Goal: Task Accomplishment & Management: Manage account settings

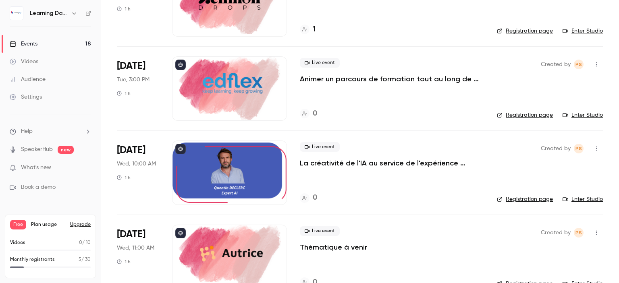
scroll to position [437, 0]
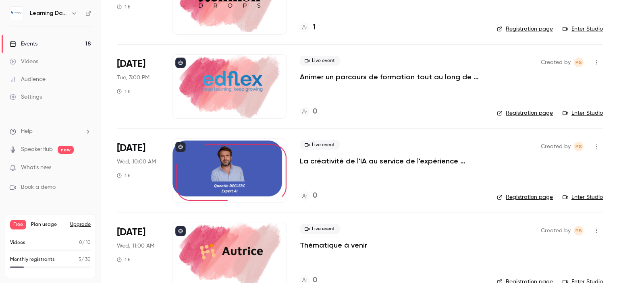
click at [387, 75] on p "Animer un parcours de formation tout au long de l'année : la clé de l'engagemen…" at bounding box center [392, 77] width 184 height 10
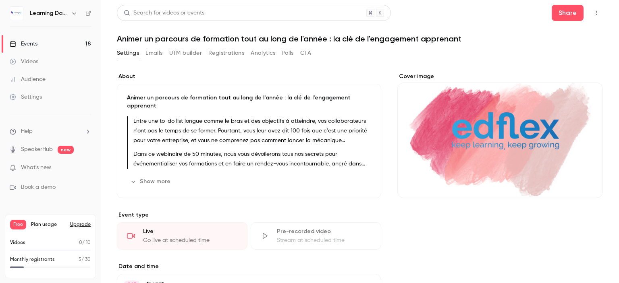
click at [188, 137] on p "Entre une to-do list longue comme le bras et des objectifs à atteindre, vos col…" at bounding box center [252, 130] width 238 height 29
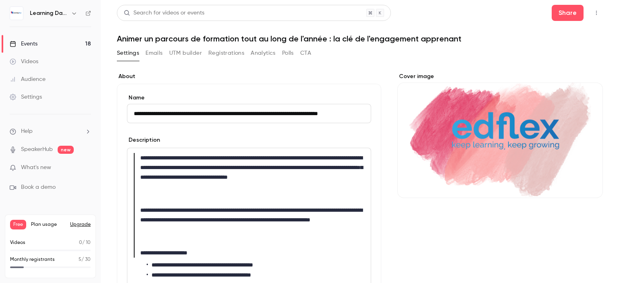
scroll to position [0, 13]
drag, startPoint x: 189, startPoint y: 110, endPoint x: 545, endPoint y: 131, distance: 356.6
type input "*"
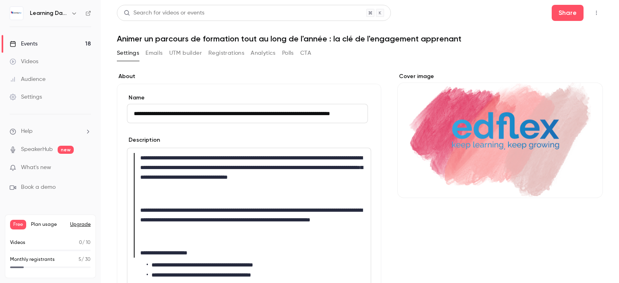
scroll to position [0, 27]
type input "**********"
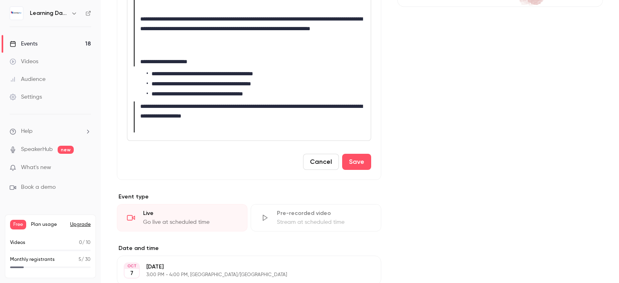
scroll to position [202, 0]
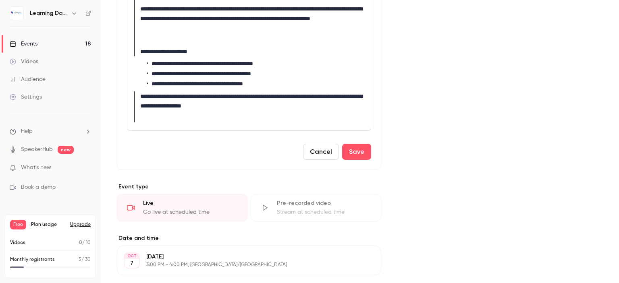
drag, startPoint x: 619, startPoint y: 92, endPoint x: 619, endPoint y: 180, distance: 87.9
click at [619, 180] on main "**********" at bounding box center [360, 141] width 518 height 283
click at [350, 150] on button "Save" at bounding box center [356, 152] width 29 height 16
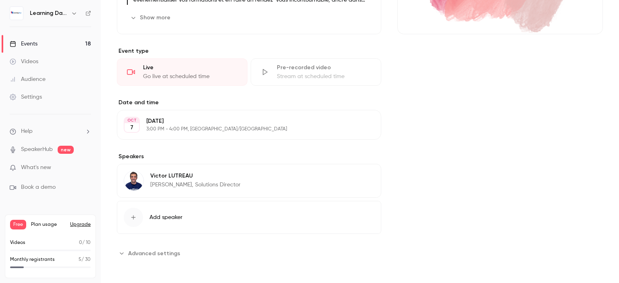
scroll to position [0, 0]
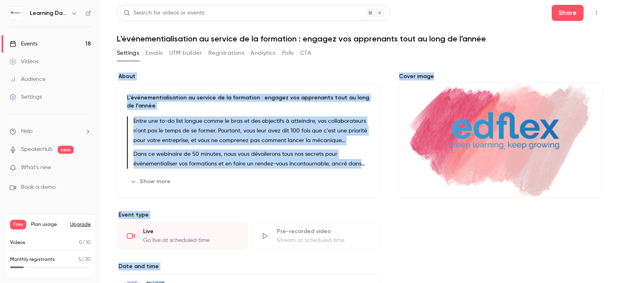
drag, startPoint x: 619, startPoint y: 92, endPoint x: 619, endPoint y: 57, distance: 34.7
click at [619, 57] on main "Search for videos or events Share L'événementialisation au service de la format…" at bounding box center [360, 141] width 518 height 283
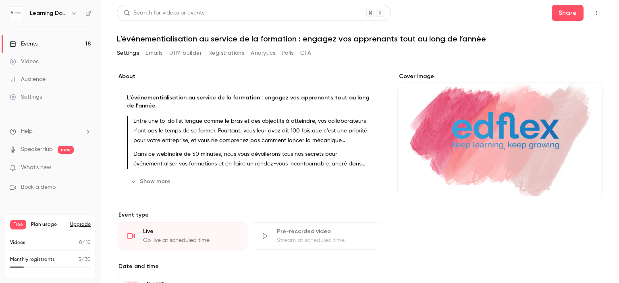
click at [593, 54] on div "Settings Emails UTM builder Registrations Analytics Polls CTA" at bounding box center [360, 55] width 486 height 16
click at [187, 128] on p "Entre une to-do list longue comme le bras et des objectifs à atteindre, vos col…" at bounding box center [252, 130] width 238 height 29
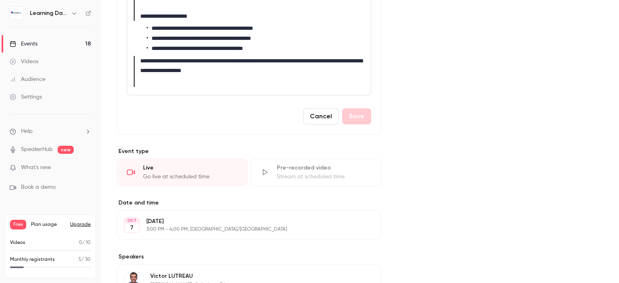
scroll to position [261, 0]
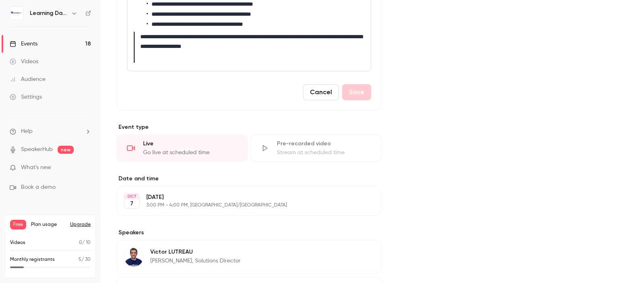
drag, startPoint x: 619, startPoint y: 45, endPoint x: 618, endPoint y: 158, distance: 113.7
click at [618, 158] on main "**********" at bounding box center [360, 141] width 518 height 283
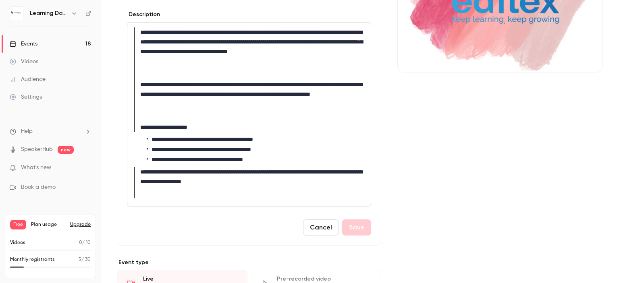
scroll to position [99, 0]
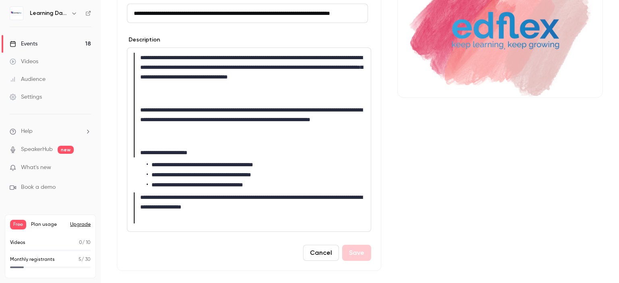
drag, startPoint x: 619, startPoint y: 153, endPoint x: 618, endPoint y: 83, distance: 69.7
click at [618, 83] on main "**********" at bounding box center [360, 141] width 518 height 283
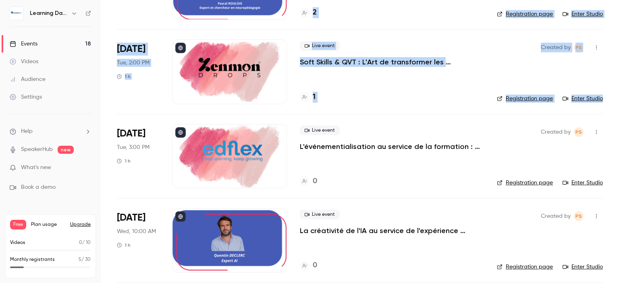
scroll to position [375, 0]
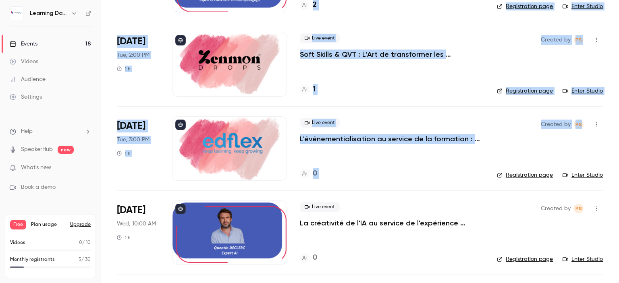
drag, startPoint x: 619, startPoint y: 61, endPoint x: 619, endPoint y: 108, distance: 46.8
click at [619, 108] on main "Search for videos or events New video Schedule Events Upcoming Past Recurring R…" at bounding box center [360, 141] width 518 height 283
click at [612, 116] on main "Search for videos or events New video Schedule Events Upcoming Past Recurring R…" at bounding box center [360, 141] width 518 height 283
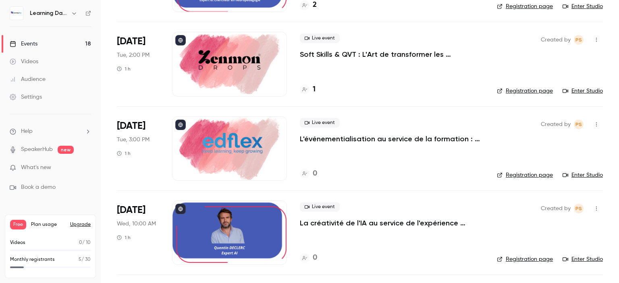
click at [392, 135] on p "L'événementialisation au service de la formation : engagez vos apprenants tout …" at bounding box center [392, 139] width 184 height 10
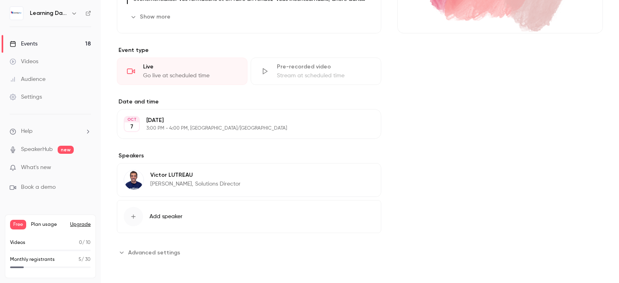
scroll to position [145, 0]
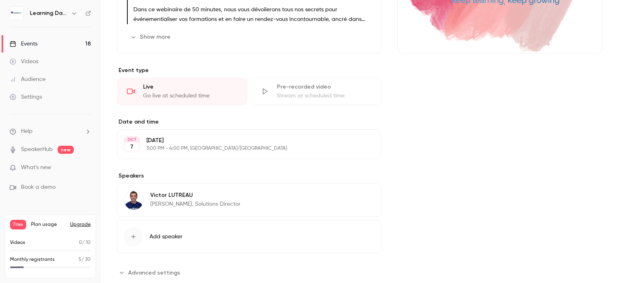
click at [196, 202] on p "[PERSON_NAME], Solutions Director" at bounding box center [195, 204] width 90 height 8
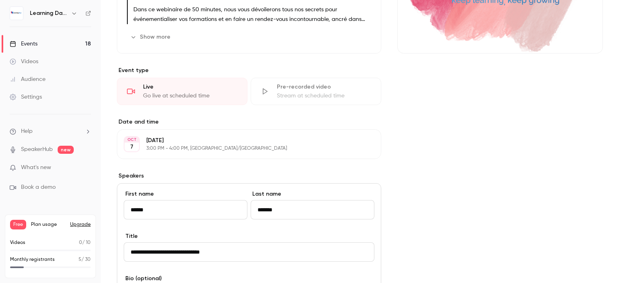
click at [499, 165] on div "Cover image" at bounding box center [500, 203] width 206 height 551
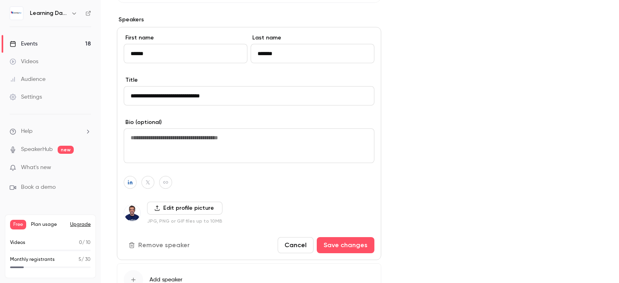
scroll to position [341, 0]
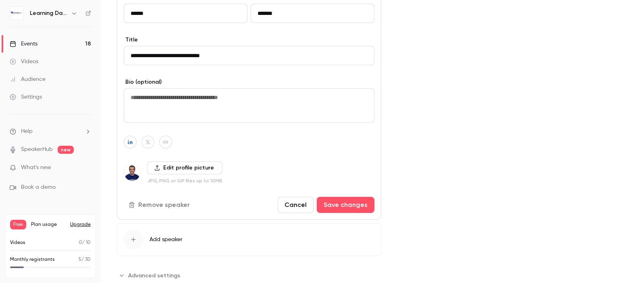
drag, startPoint x: 619, startPoint y: 125, endPoint x: 585, endPoint y: 42, distance: 89.5
click at [612, 59] on main "Search for videos or events Share L'événementialisation au service de la format…" at bounding box center [360, 141] width 518 height 283
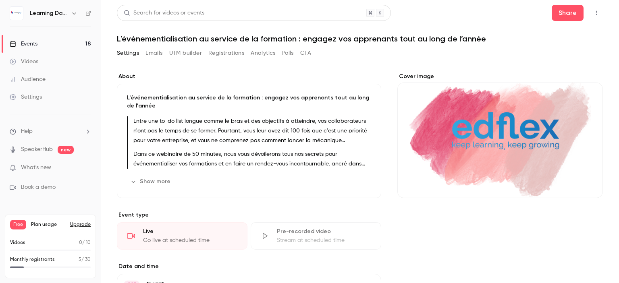
click at [86, 12] on icon at bounding box center [88, 13] width 5 height 5
click at [44, 48] on link "Events 18" at bounding box center [50, 44] width 101 height 18
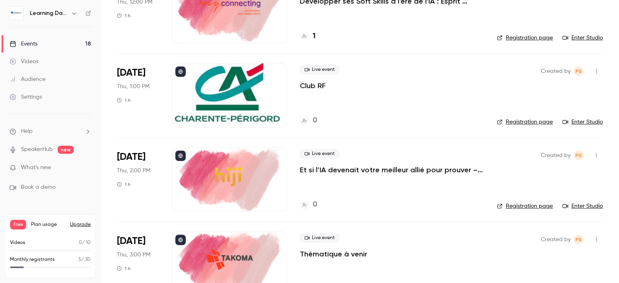
scroll to position [1298, 0]
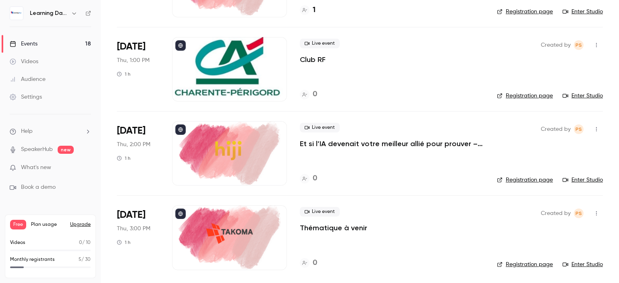
click at [348, 143] on p "Et si l’IA devenait votre meilleur allié pour prouver – enfin – l’impact de vos…" at bounding box center [392, 144] width 184 height 10
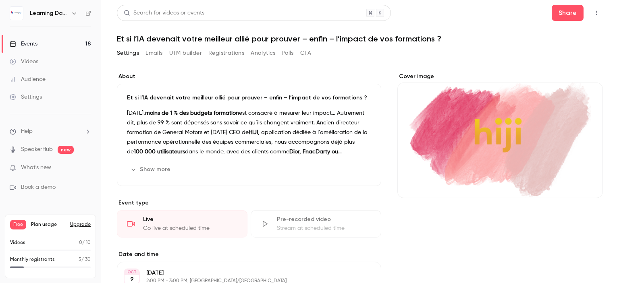
click at [403, 39] on h1 "Et si l’IA devenait votre meilleur allié pour prouver – enfin – l’impact de vos…" at bounding box center [360, 39] width 486 height 10
click at [277, 122] on p "[DATE], moins de 1 % des budgets formation est consacré à mesurer leur impact… …" at bounding box center [249, 132] width 244 height 48
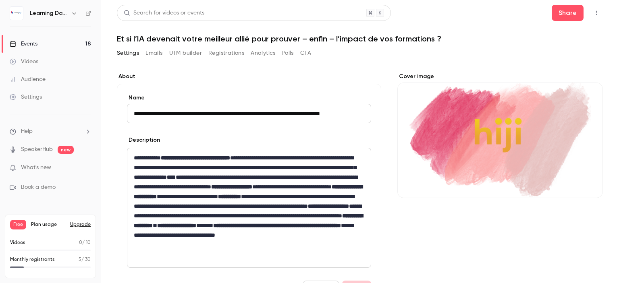
click at [293, 110] on input "**********" at bounding box center [249, 113] width 244 height 19
type input "**********"
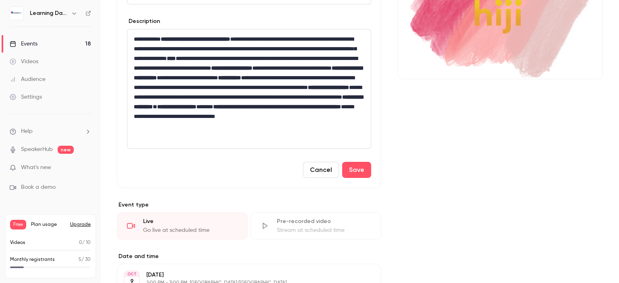
scroll to position [158, 0]
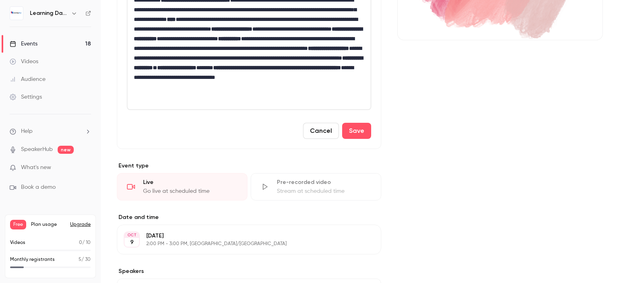
drag, startPoint x: 619, startPoint y: 67, endPoint x: 464, endPoint y: 125, distance: 165.1
click at [618, 144] on main "**********" at bounding box center [360, 141] width 518 height 283
click at [354, 127] on button "Save" at bounding box center [356, 131] width 29 height 16
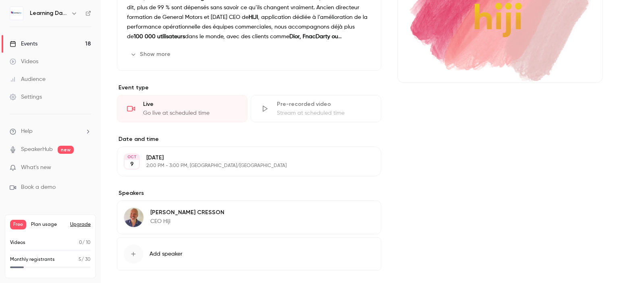
scroll to position [152, 0]
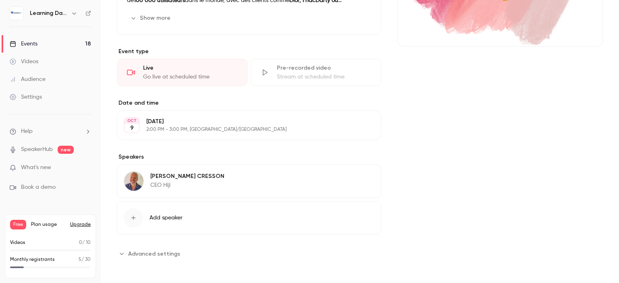
drag, startPoint x: 619, startPoint y: 151, endPoint x: 619, endPoint y: 235, distance: 83.8
click at [619, 235] on main "Search for videos or events Share Et si l’IA devenait votre meilleur allié pour…" at bounding box center [360, 141] width 518 height 283
click at [152, 255] on span "Advanced settings" at bounding box center [154, 254] width 52 height 8
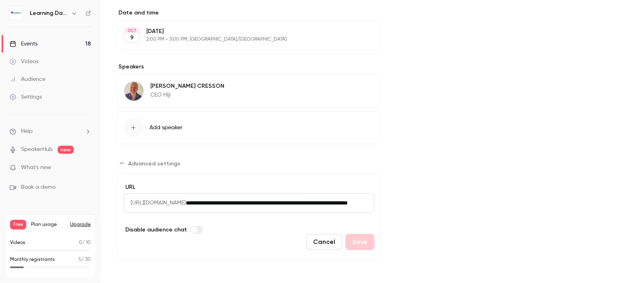
drag, startPoint x: 619, startPoint y: 122, endPoint x: 619, endPoint y: 201, distance: 79.0
click at [619, 201] on main "Search for videos or events Share Et si l’IA devenait votre meilleur allié pour…" at bounding box center [360, 141] width 518 height 283
drag, startPoint x: 235, startPoint y: 200, endPoint x: 553, endPoint y: 183, distance: 318.1
click at [553, 183] on div "About Et si l’IA devenait votre meilleur allié pour prouver enfin l’impact de v…" at bounding box center [360, 46] width 486 height 430
click at [412, 196] on div "Cover image" at bounding box center [500, 46] width 206 height 430
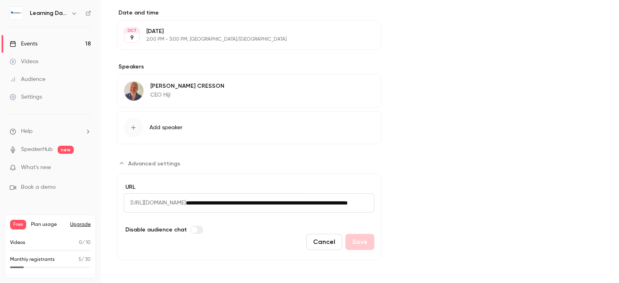
click at [252, 204] on input "**********" at bounding box center [280, 202] width 189 height 19
drag, startPoint x: 220, startPoint y: 201, endPoint x: 435, endPoint y: 189, distance: 214.8
click at [435, 189] on div "About Et si l’IA devenait votre meilleur allié pour prouver enfin l’impact de v…" at bounding box center [360, 46] width 486 height 430
click at [435, 189] on div "Cover image" at bounding box center [500, 46] width 206 height 430
click at [619, 179] on main "Search for videos or events Share Et si l’IA devenait votre meilleur allié pour…" at bounding box center [360, 141] width 518 height 283
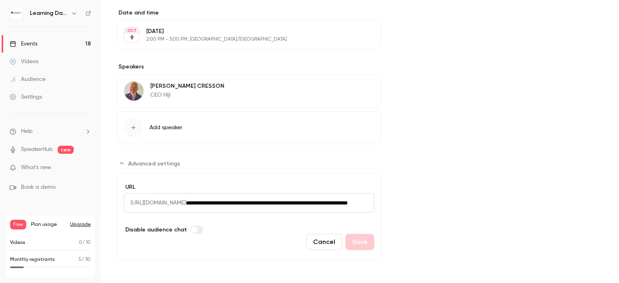
click at [317, 239] on button "Cancel" at bounding box center [324, 242] width 36 height 16
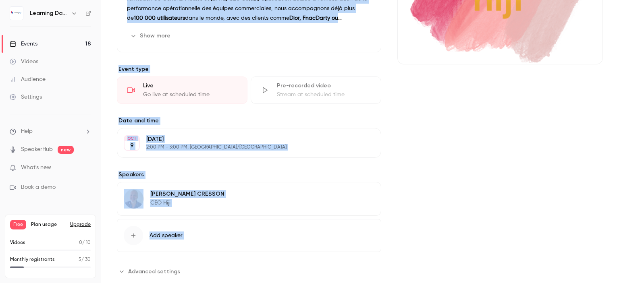
scroll to position [0, 0]
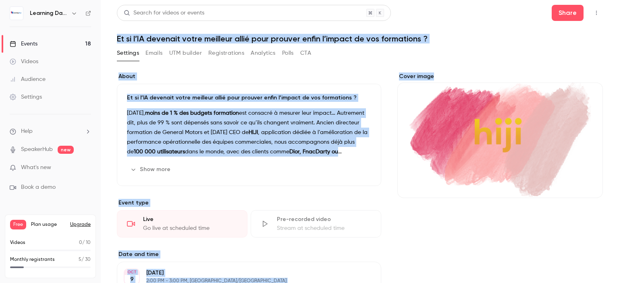
drag, startPoint x: 619, startPoint y: 144, endPoint x: 619, endPoint y: -49, distance: 192.3
click at [619, 0] on html "Learning Days Events 18 Videos Audience Settings Help SpeakerHub new What's new…" at bounding box center [309, 173] width 619 height 347
click at [43, 43] on link "Events 18" at bounding box center [50, 44] width 101 height 18
